Goal: Task Accomplishment & Management: Manage account settings

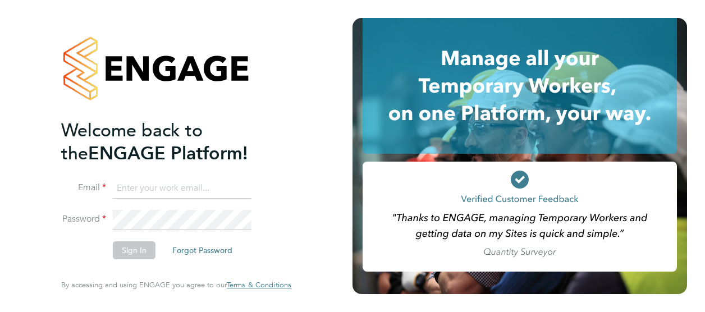
type input "[PERSON_NAME][EMAIL_ADDRESS][DOMAIN_NAME]"
click at [137, 253] on button "Sign In" at bounding box center [134, 250] width 43 height 18
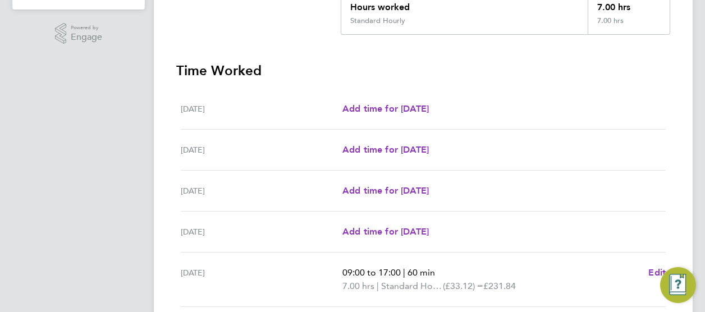
scroll to position [443, 0]
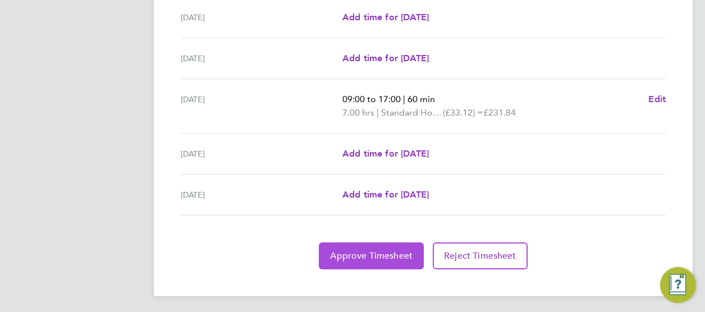
click at [377, 250] on span "Approve Timesheet" at bounding box center [371, 255] width 83 height 11
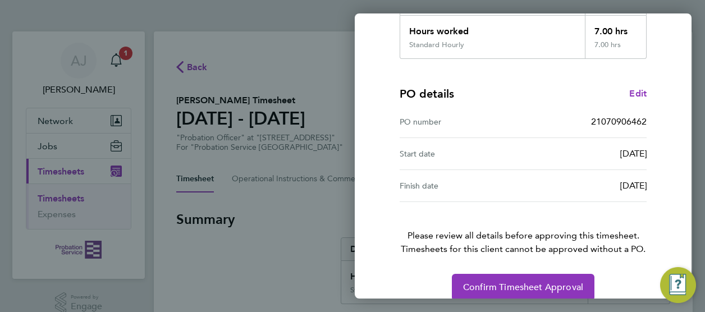
scroll to position [225, 0]
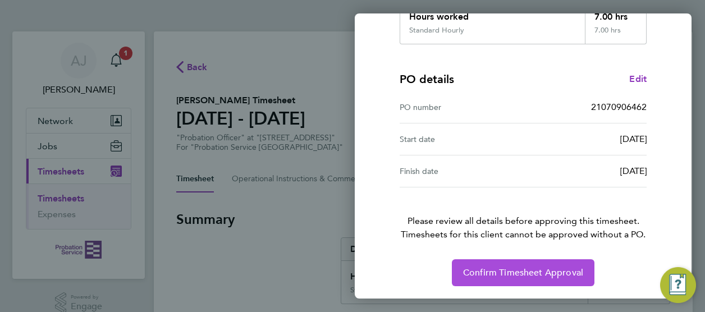
click at [519, 271] on span "Confirm Timesheet Approval" at bounding box center [523, 272] width 120 height 11
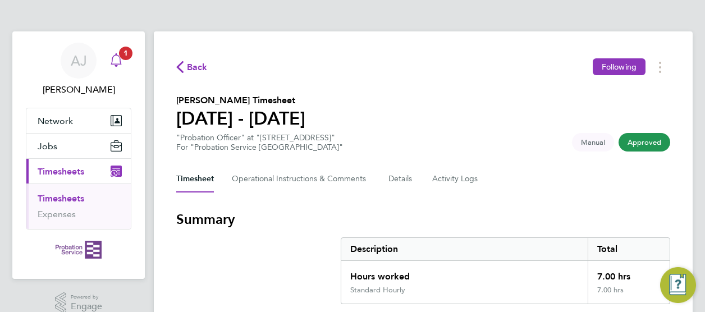
click at [121, 61] on icon "Main navigation" at bounding box center [115, 59] width 13 height 13
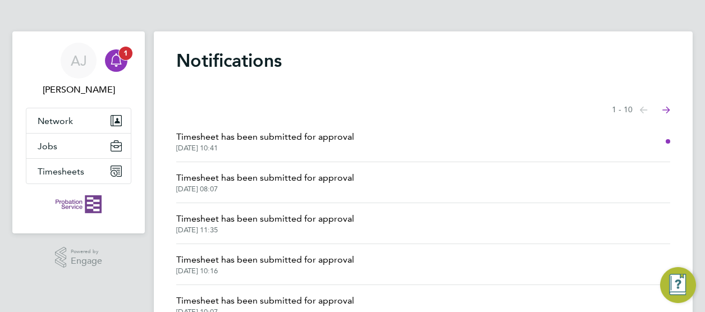
click at [126, 62] on div "Main navigation" at bounding box center [116, 60] width 22 height 22
click at [86, 58] on span "AJ" at bounding box center [79, 60] width 16 height 15
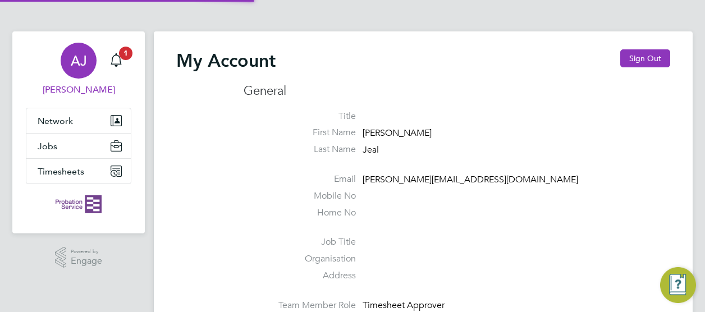
type input "[PERSON_NAME][EMAIL_ADDRESS][DOMAIN_NAME]"
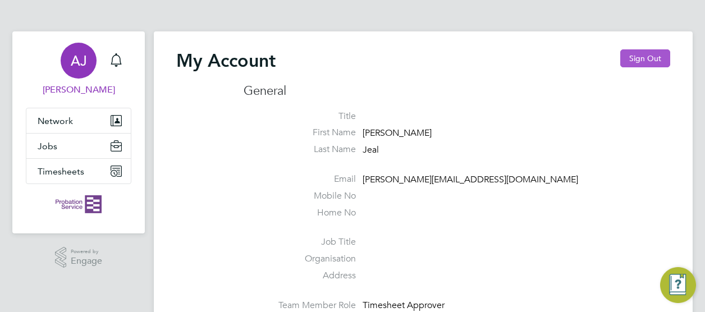
click at [643, 54] on button "Sign Out" at bounding box center [645, 58] width 50 height 18
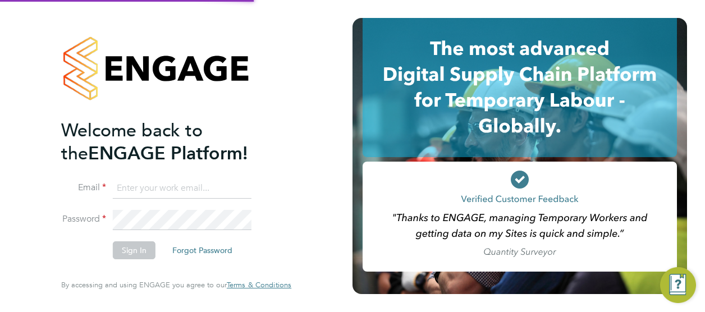
type input "[PERSON_NAME][EMAIL_ADDRESS][DOMAIN_NAME]"
